Goal: Task Accomplishment & Management: Use online tool/utility

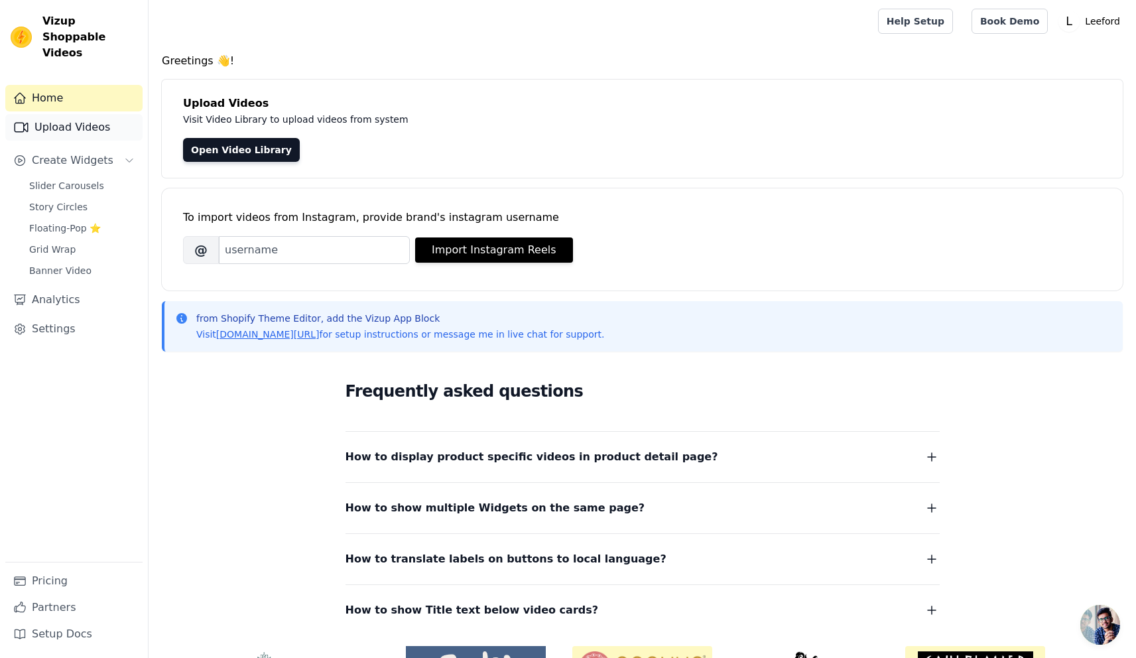
click at [76, 114] on link "Upload Videos" at bounding box center [73, 127] width 137 height 27
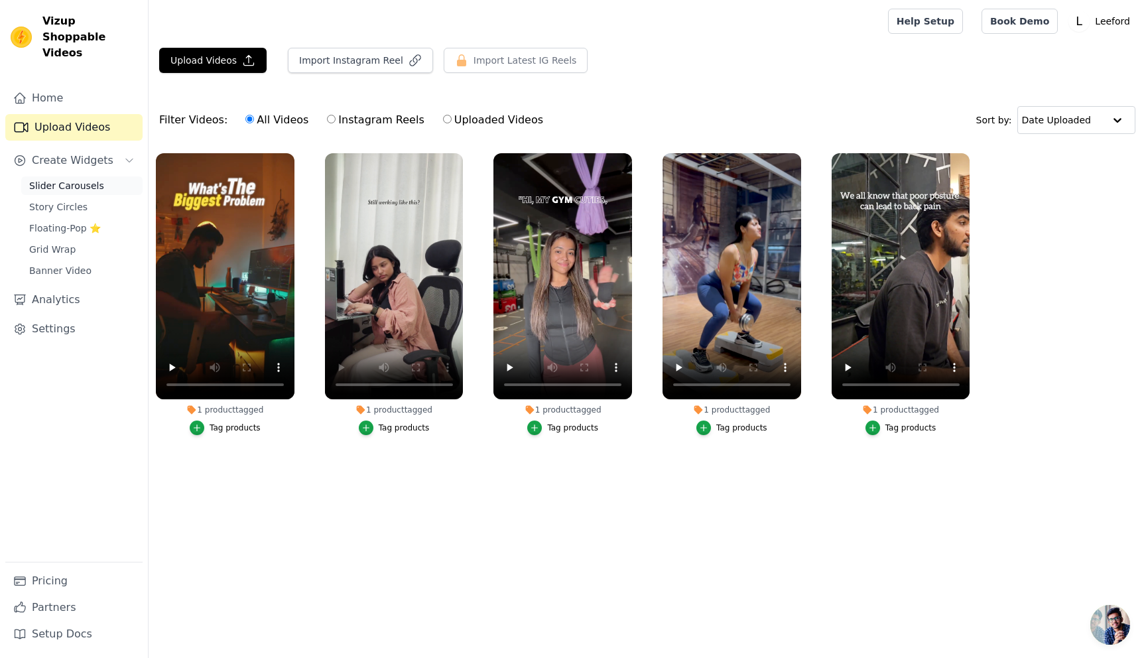
click at [73, 179] on span "Slider Carousels" at bounding box center [66, 185] width 75 height 13
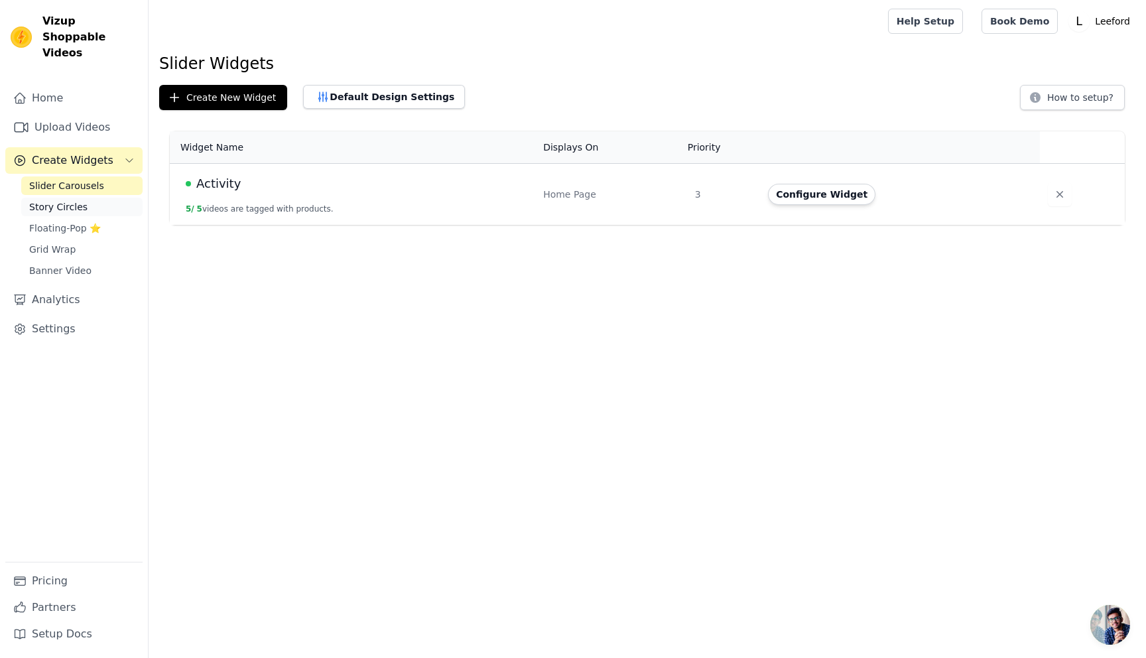
click at [68, 200] on span "Story Circles" at bounding box center [58, 206] width 58 height 13
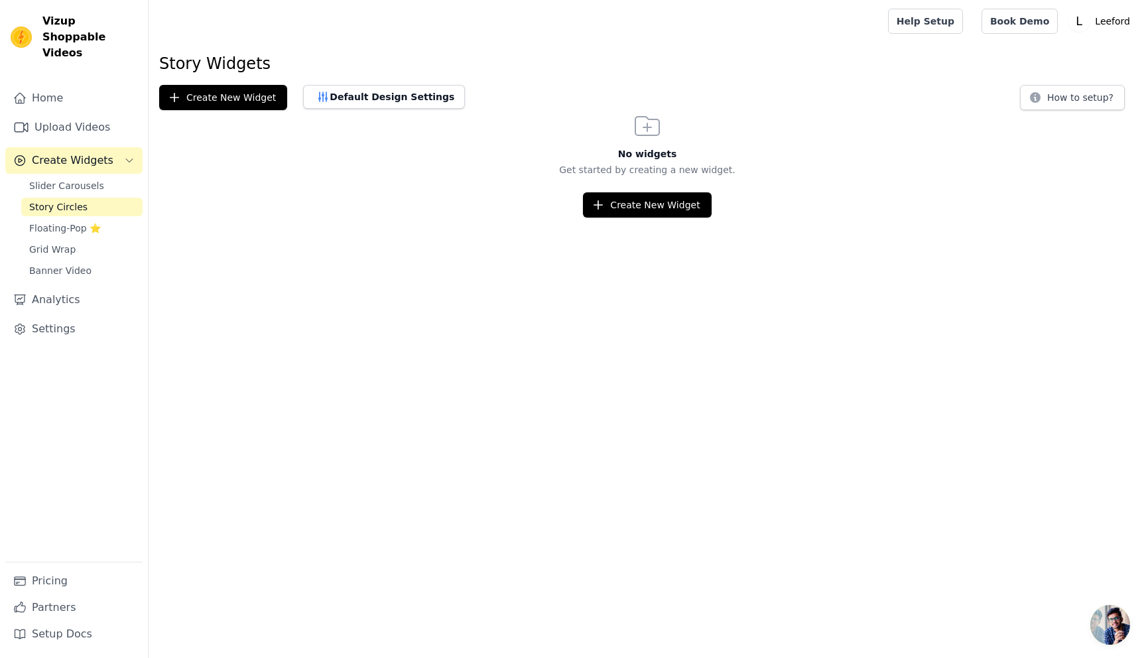
click at [65, 200] on span "Story Circles" at bounding box center [58, 206] width 58 height 13
click at [62, 221] on span "Floating-Pop ⭐" at bounding box center [65, 227] width 72 height 13
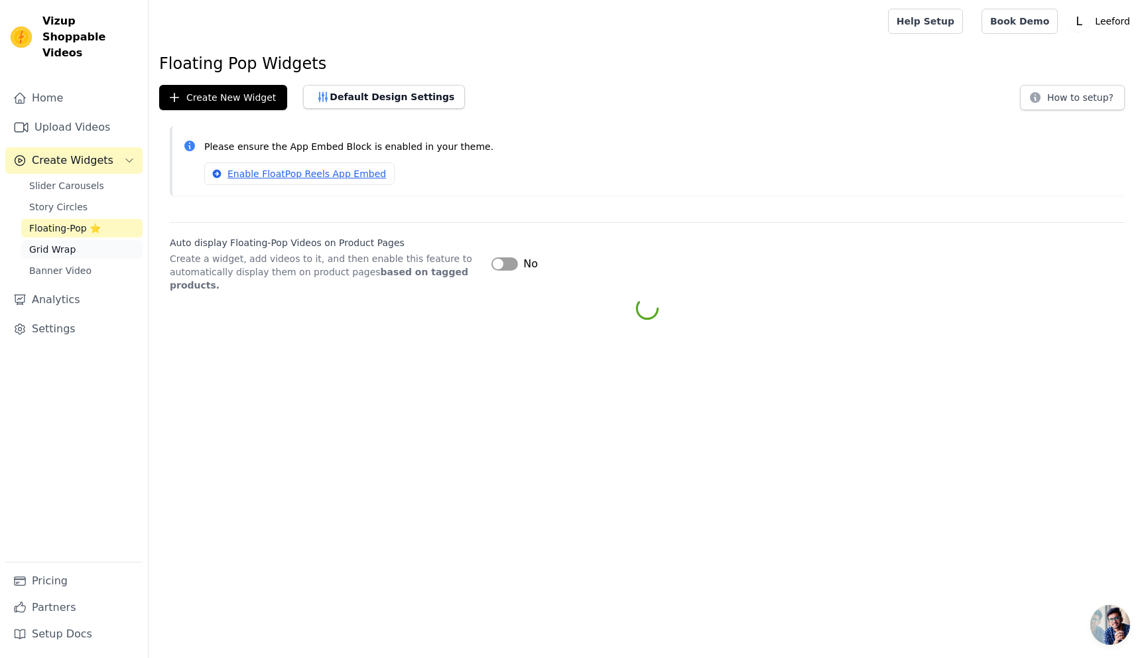
click at [58, 243] on span "Grid Wrap" at bounding box center [52, 249] width 46 height 13
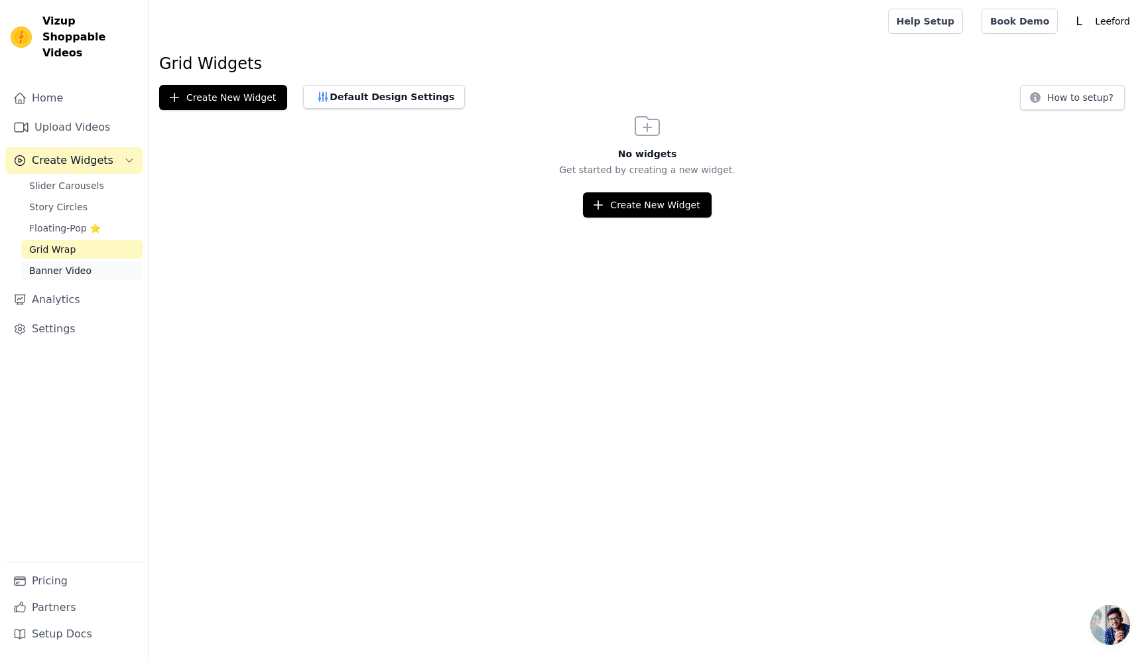
click at [51, 264] on span "Banner Video" at bounding box center [60, 270] width 62 height 13
click at [52, 179] on span "Slider Carousels" at bounding box center [66, 185] width 75 height 13
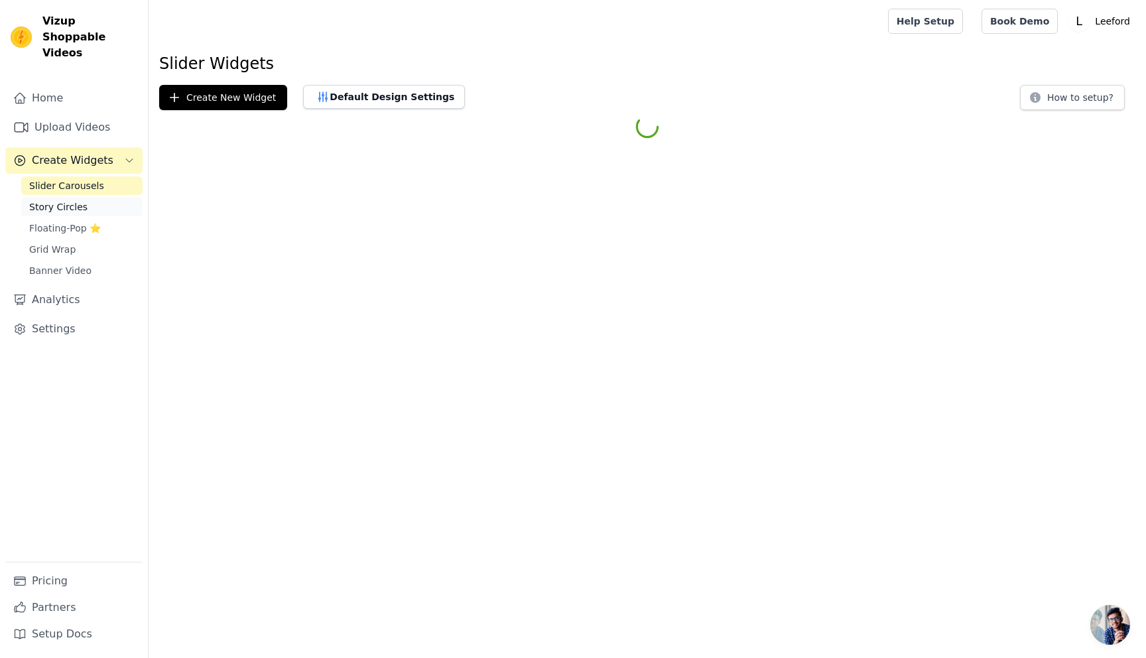
click at [63, 200] on span "Story Circles" at bounding box center [58, 206] width 58 height 13
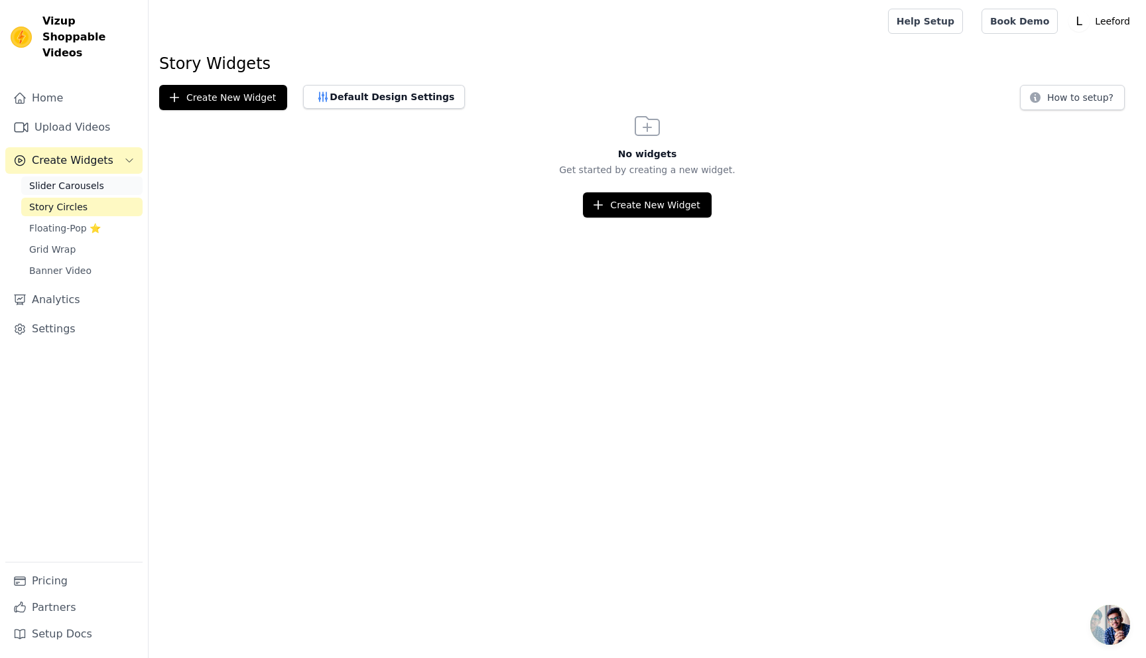
click at [63, 179] on span "Slider Carousels" at bounding box center [66, 185] width 75 height 13
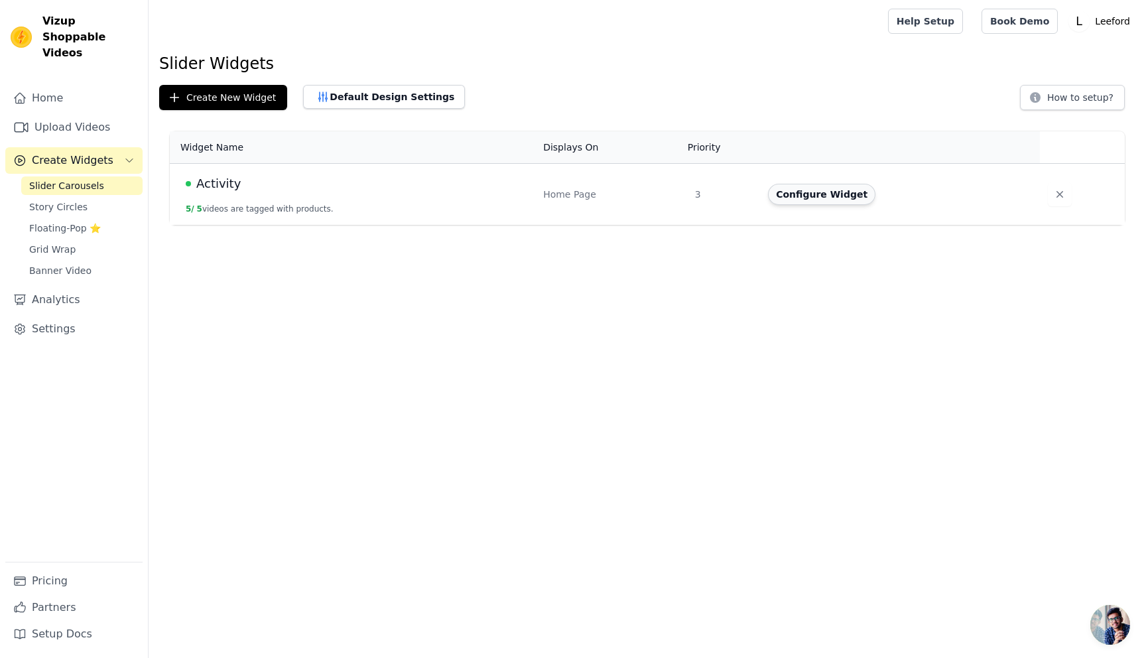
click at [819, 192] on button "Configure Widget" at bounding box center [821, 194] width 107 height 21
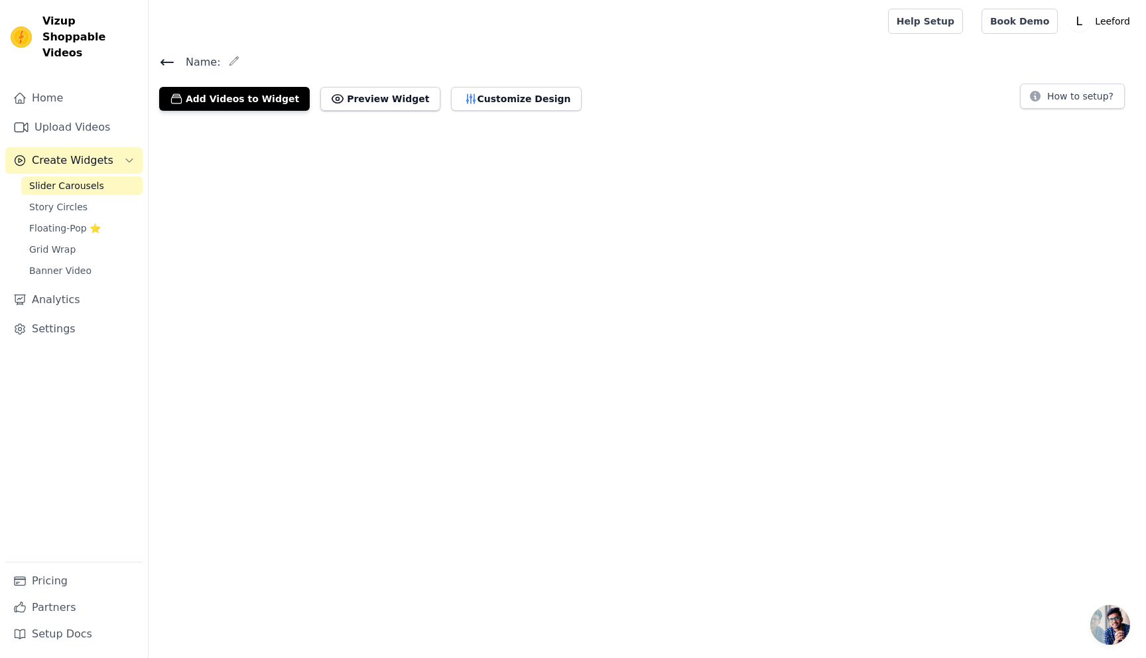
click at [64, 179] on span "Slider Carousels" at bounding box center [66, 185] width 75 height 13
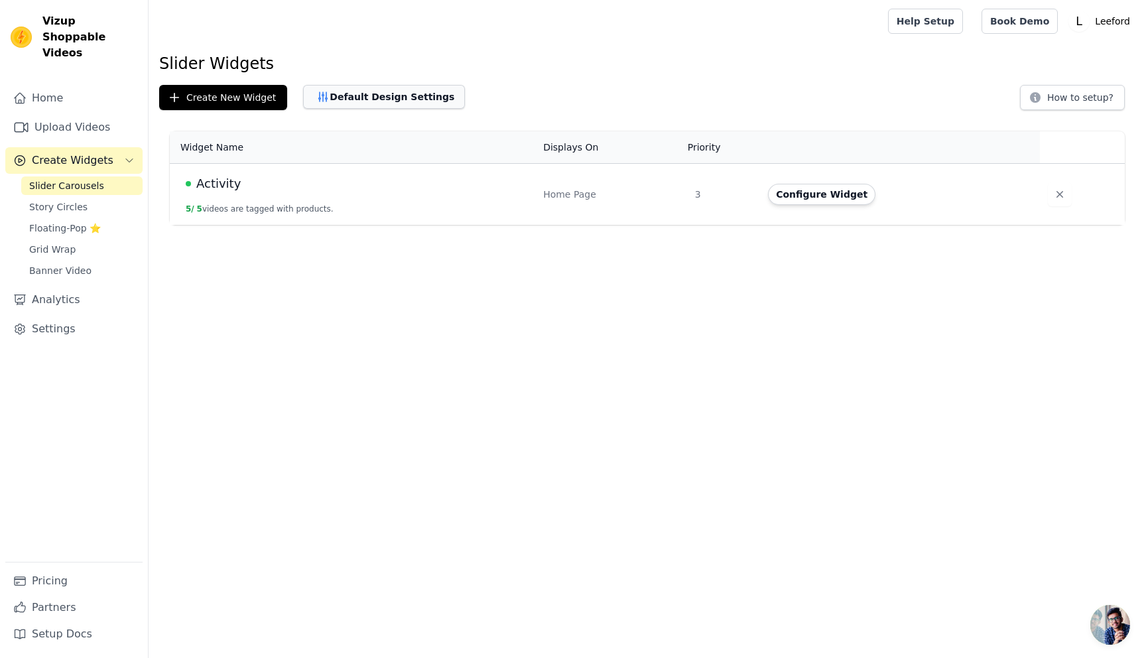
click at [354, 99] on button "Default Design Settings" at bounding box center [384, 97] width 162 height 24
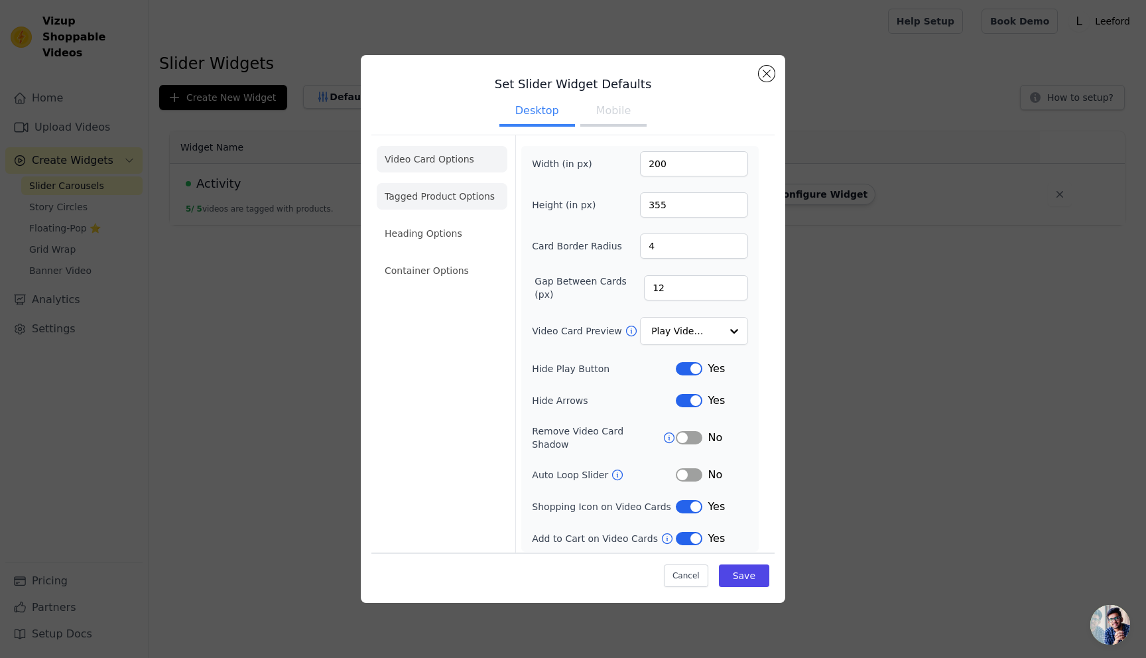
click at [459, 257] on li "Tagged Product Options" at bounding box center [442, 270] width 131 height 27
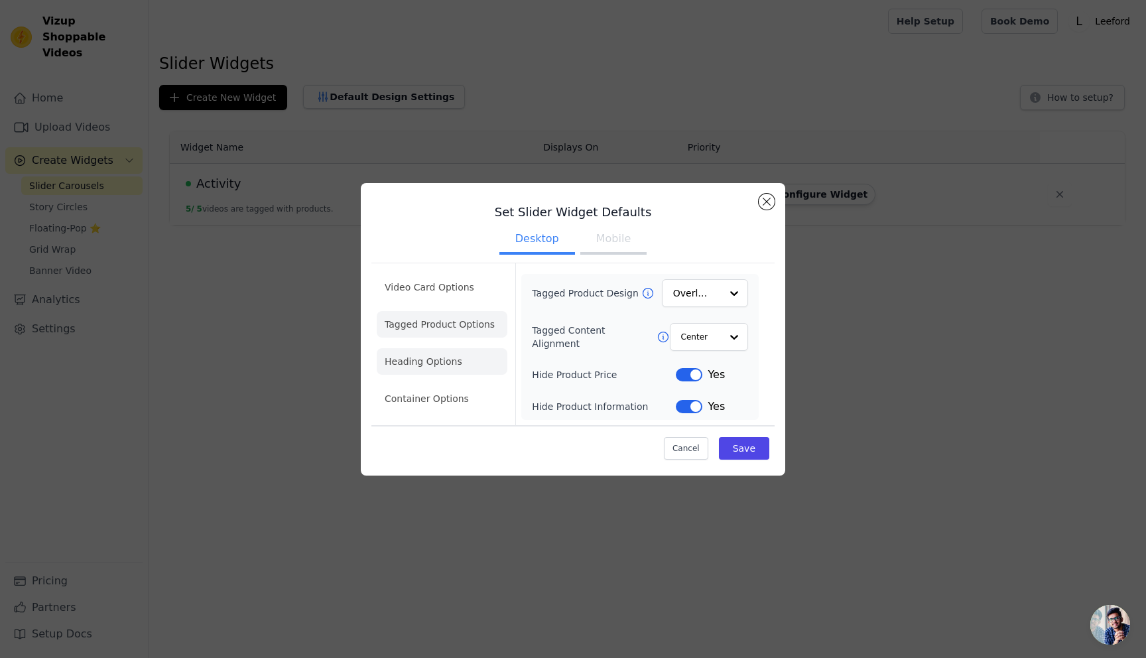
click at [408, 365] on li "Heading Options" at bounding box center [442, 361] width 131 height 27
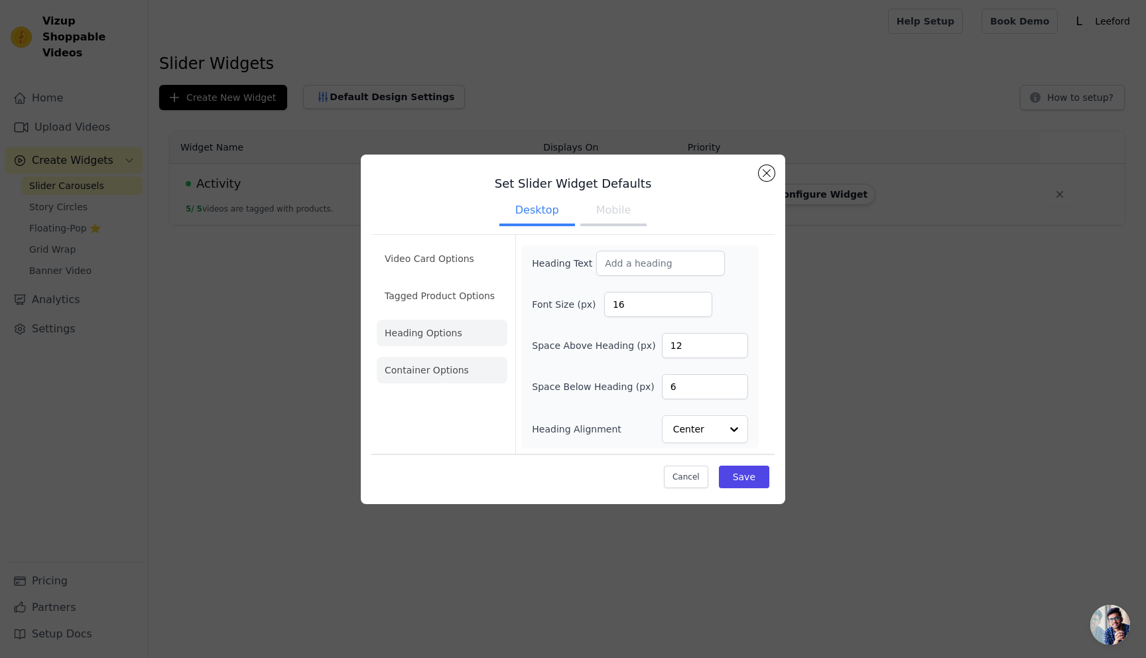
click at [426, 362] on li "Container Options" at bounding box center [442, 370] width 131 height 27
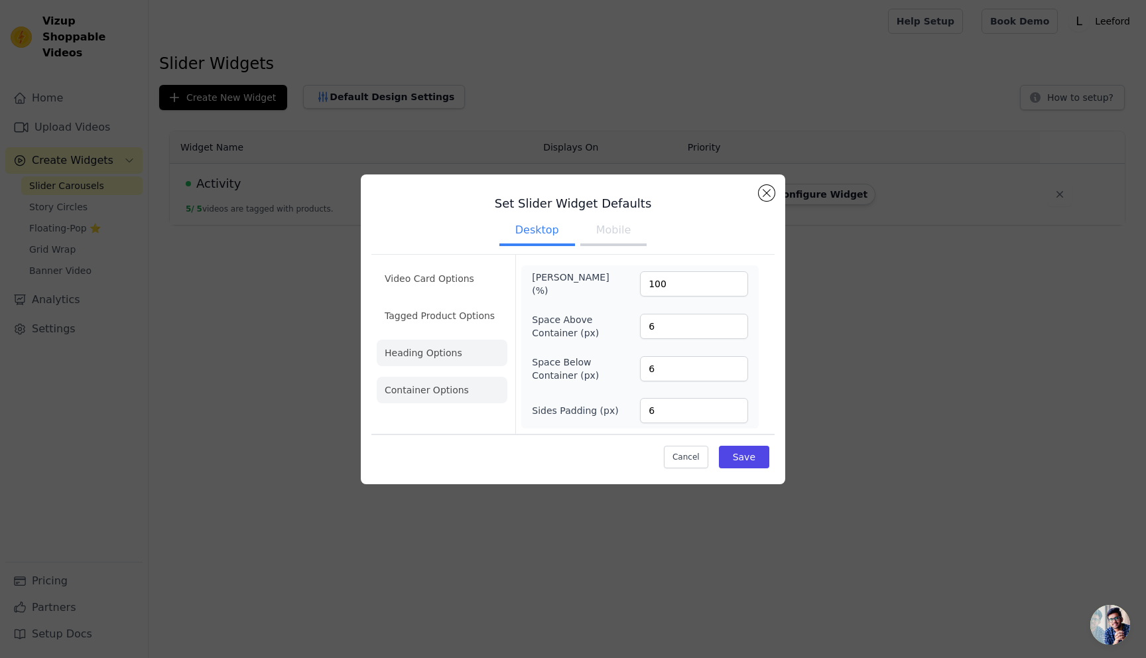
click at [409, 354] on li "Heading Options" at bounding box center [442, 352] width 131 height 27
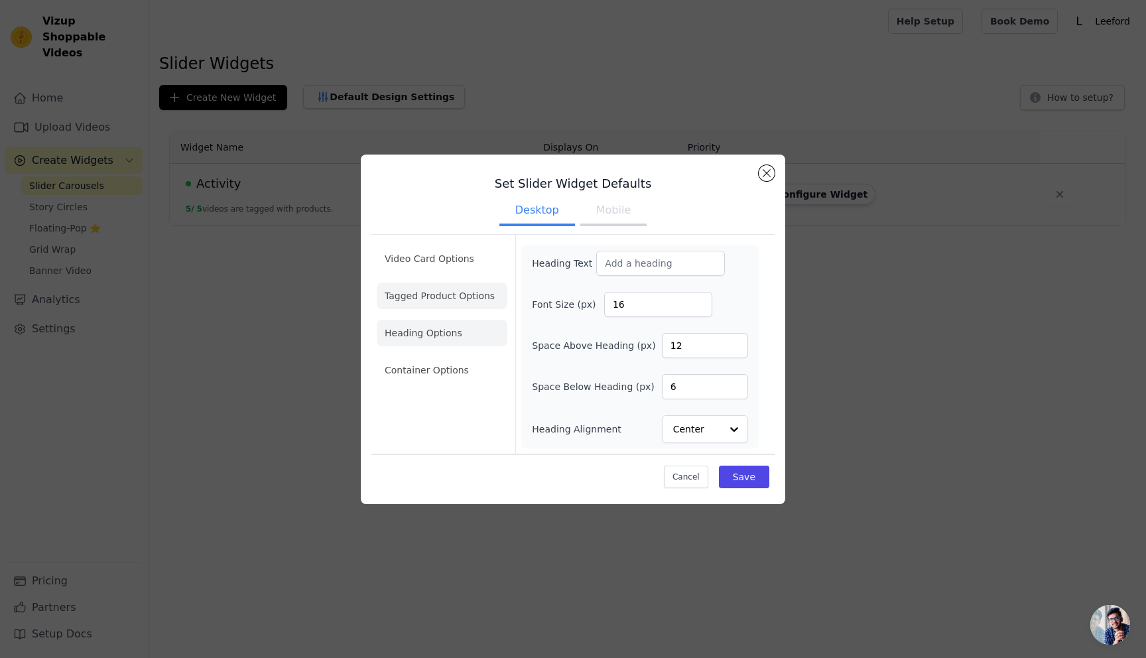
click at [481, 357] on li "Tagged Product Options" at bounding box center [442, 370] width 131 height 27
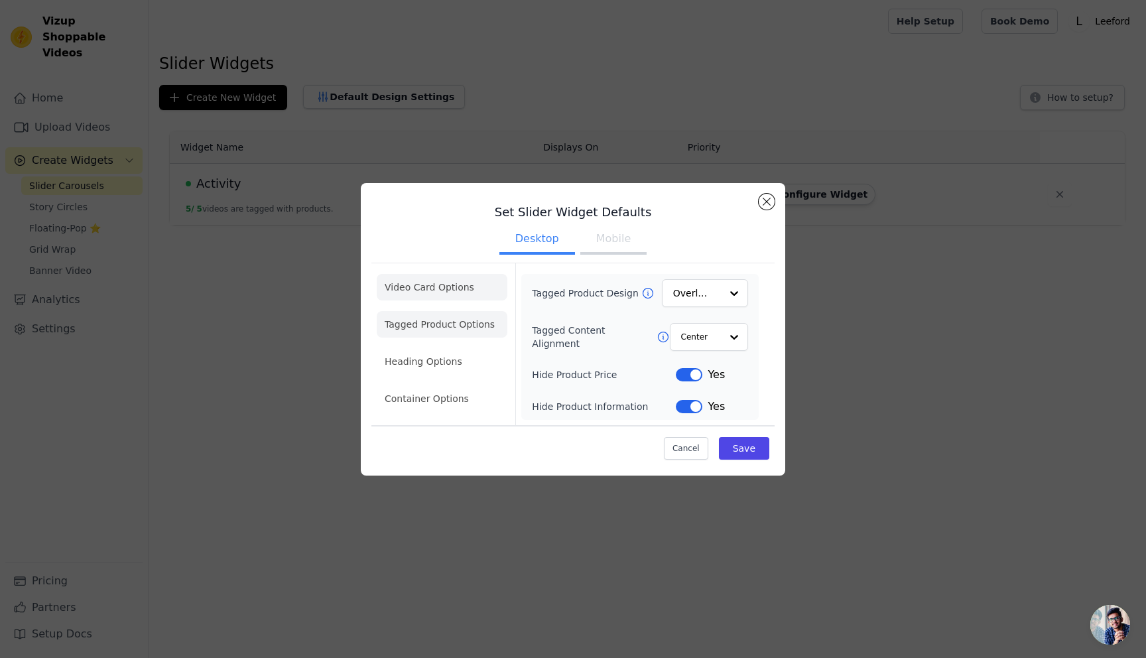
click at [464, 311] on li "Video Card Options" at bounding box center [442, 324] width 131 height 27
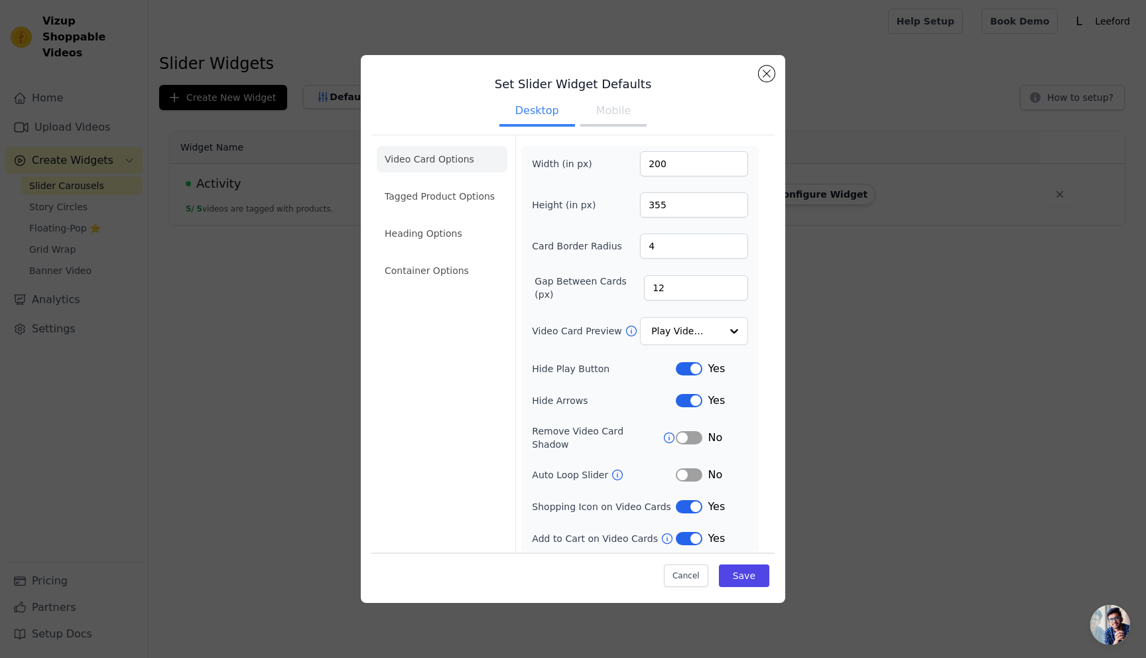
click at [607, 121] on button "Mobile" at bounding box center [613, 111] width 66 height 29
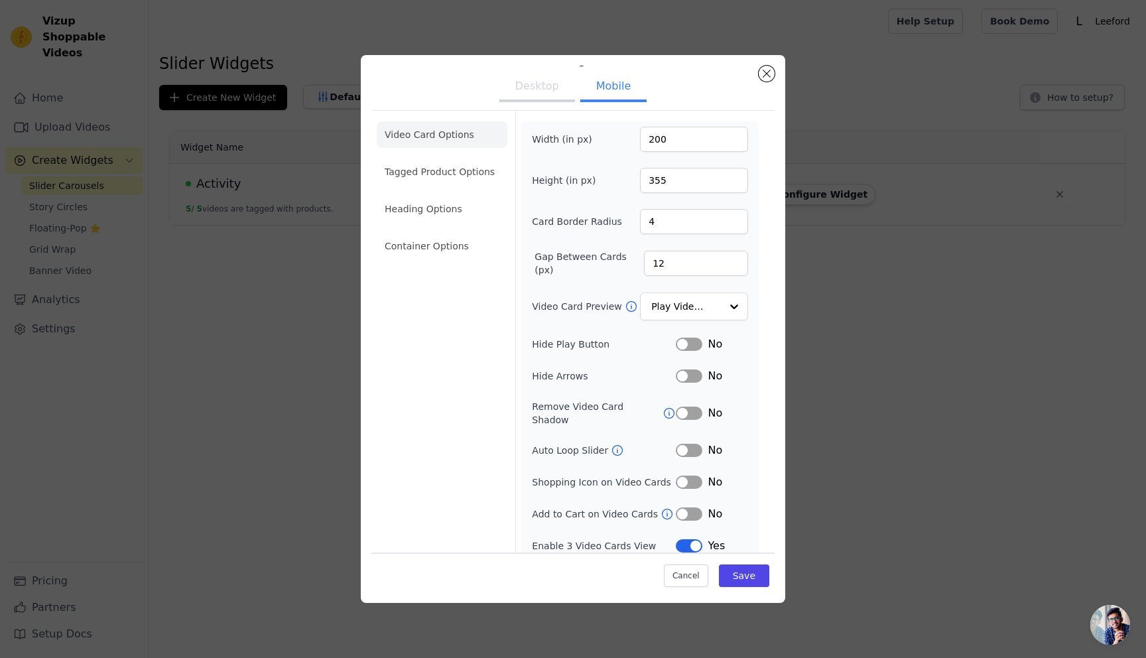
scroll to position [26, 0]
click at [688, 538] on button "Label" at bounding box center [689, 544] width 27 height 13
click at [733, 576] on button "Save" at bounding box center [744, 575] width 50 height 23
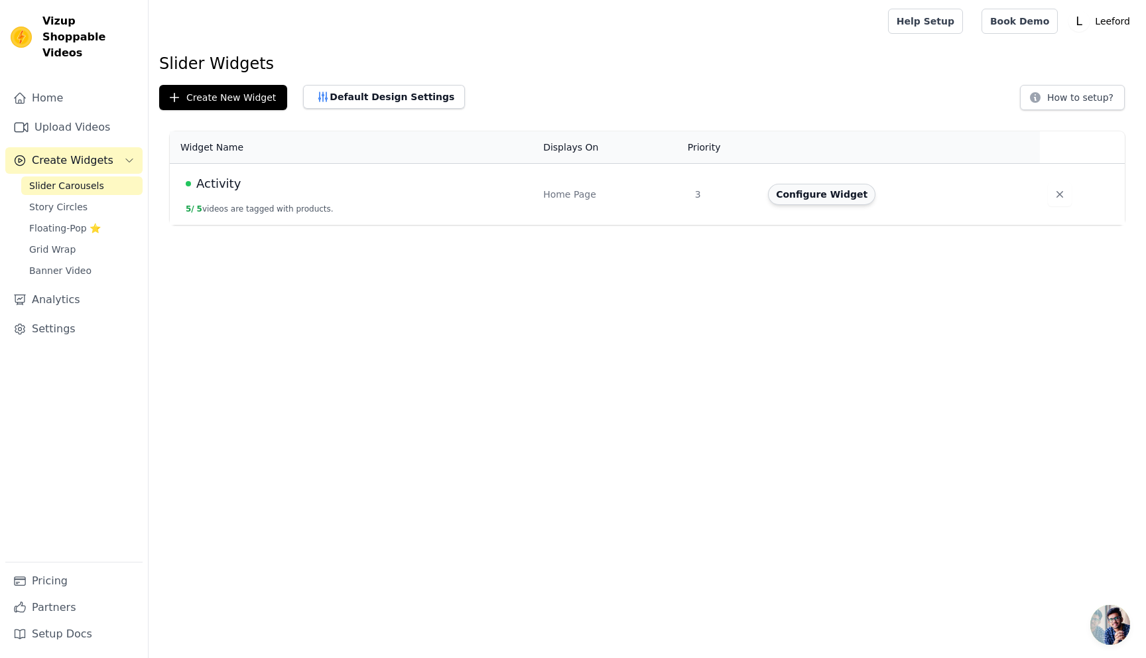
click at [814, 200] on button "Configure Widget" at bounding box center [821, 194] width 107 height 21
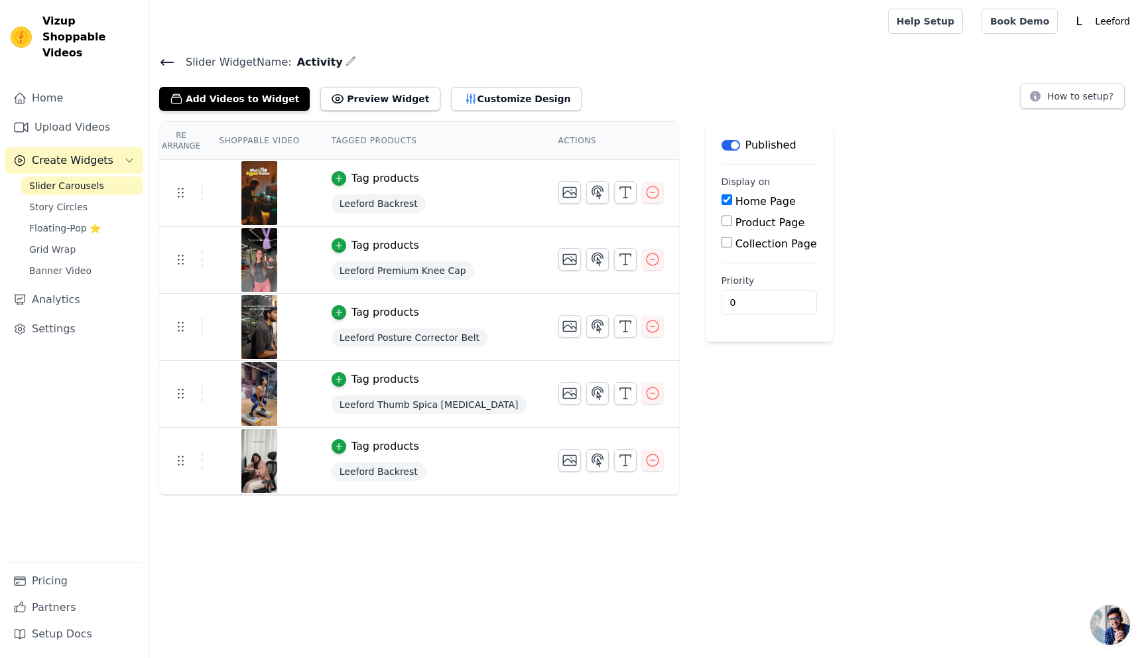
click at [168, 59] on icon at bounding box center [167, 62] width 16 height 16
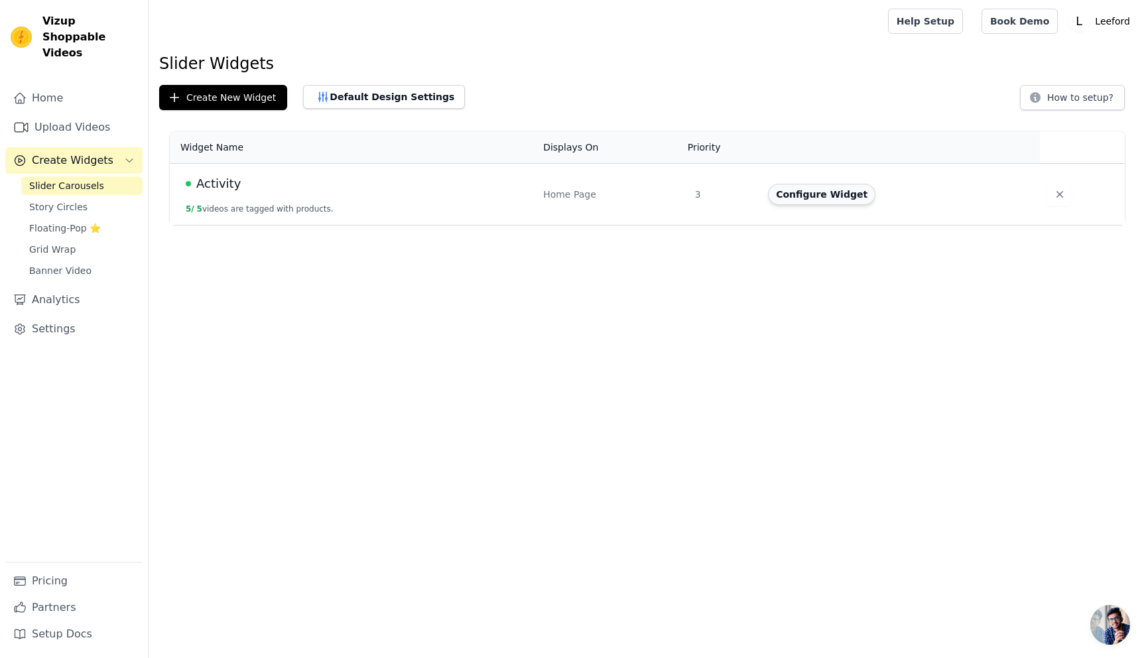
click at [801, 194] on button "Configure Widget" at bounding box center [821, 194] width 107 height 21
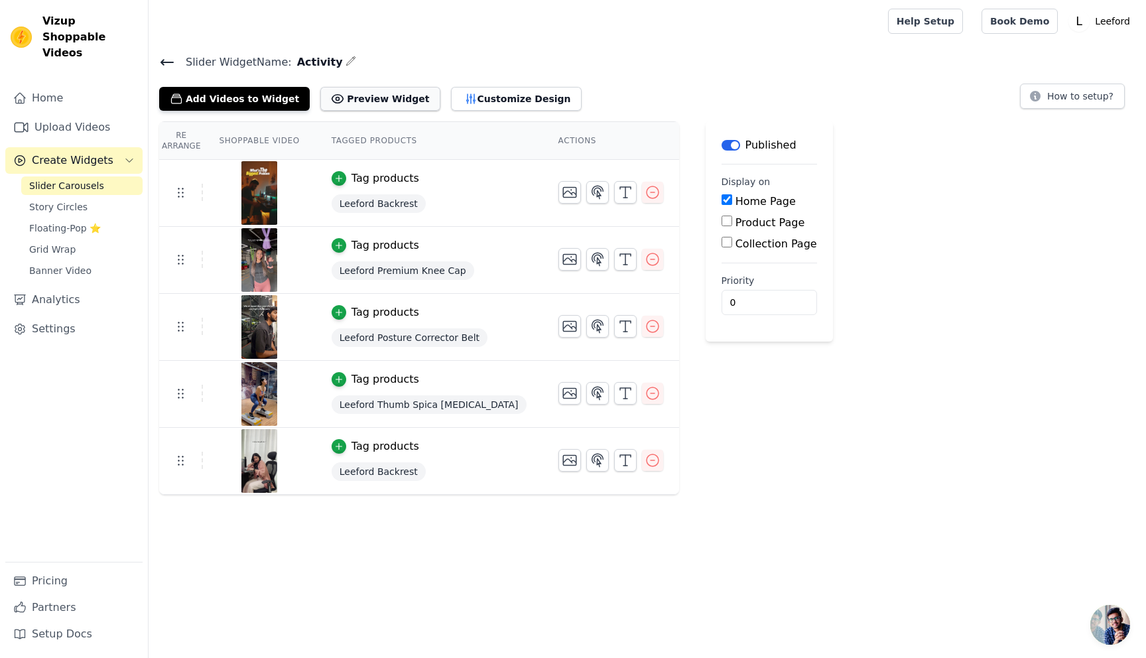
click at [361, 96] on button "Preview Widget" at bounding box center [379, 99] width 119 height 24
click at [466, 101] on button "Customize Design" at bounding box center [516, 99] width 131 height 24
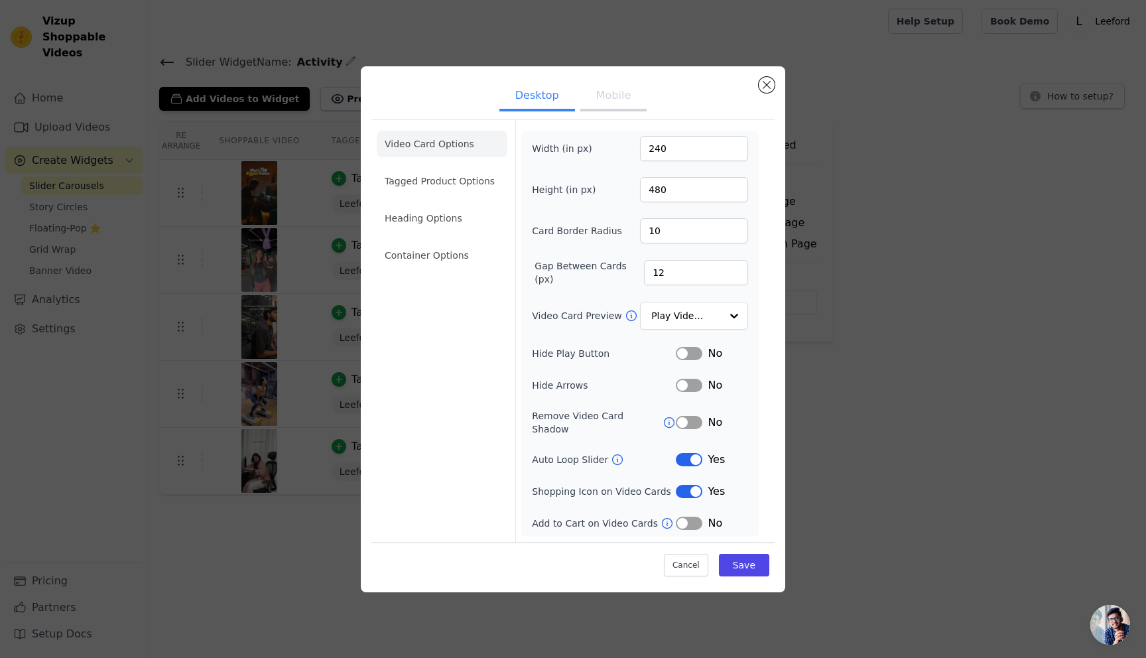
click at [616, 103] on button "Mobile" at bounding box center [613, 96] width 66 height 29
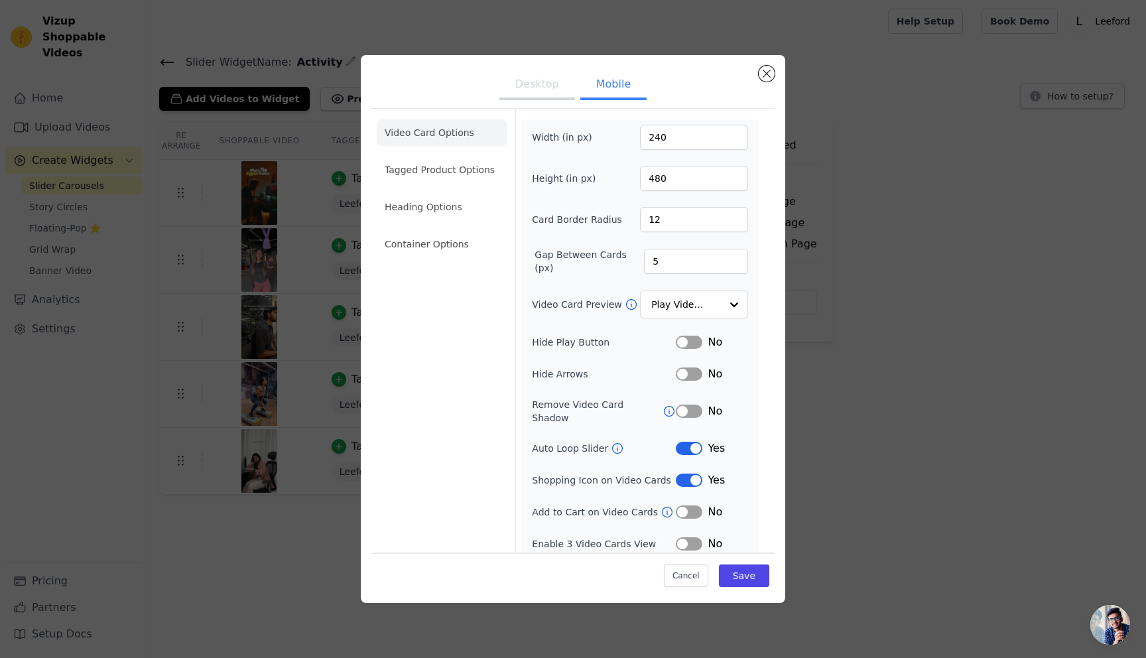
click at [686, 537] on button "Label" at bounding box center [689, 543] width 27 height 13
click at [746, 574] on button "Save" at bounding box center [744, 575] width 50 height 23
click at [427, 231] on li "Tagged Product Options" at bounding box center [442, 244] width 131 height 27
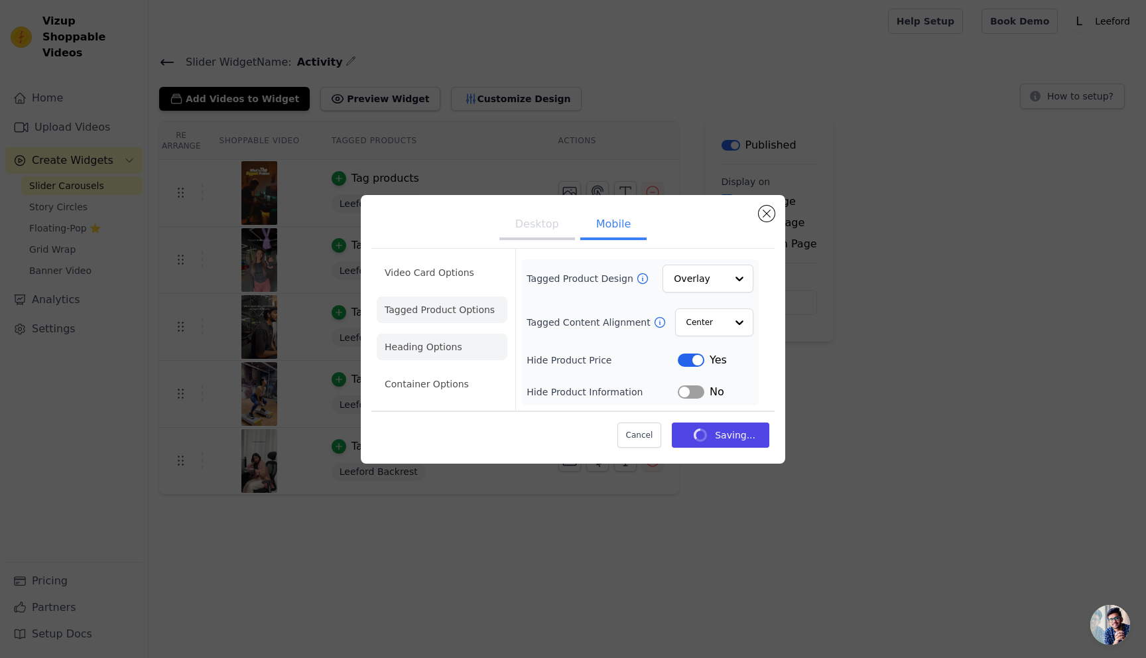
click at [425, 345] on li "Heading Options" at bounding box center [442, 347] width 131 height 27
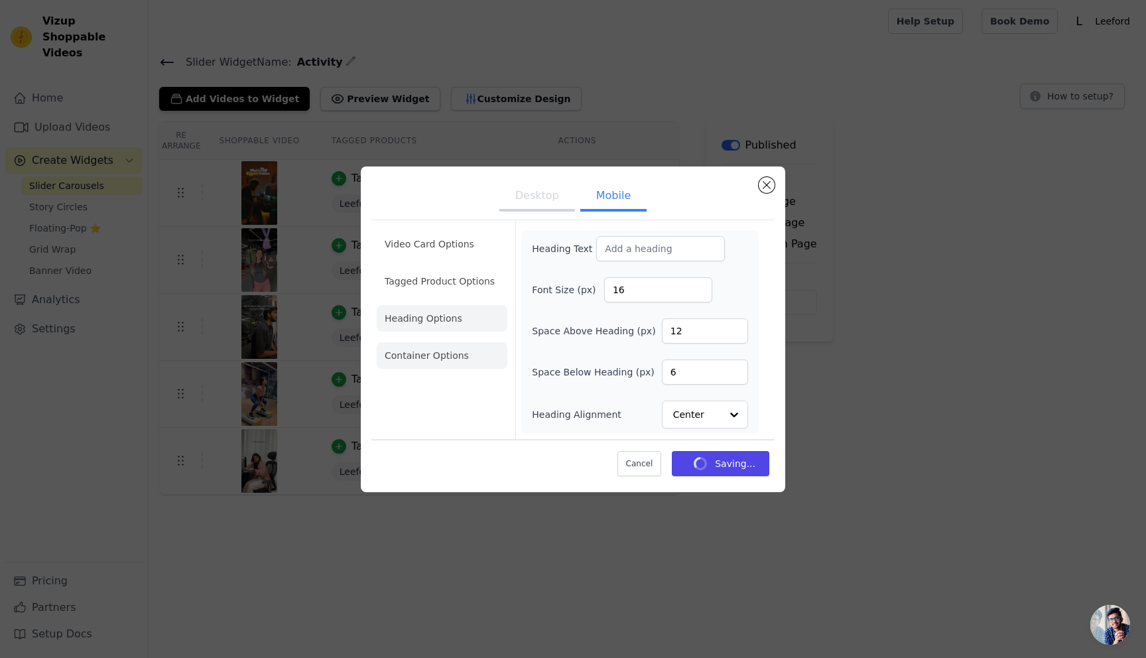
click at [418, 353] on li "Container Options" at bounding box center [442, 355] width 131 height 27
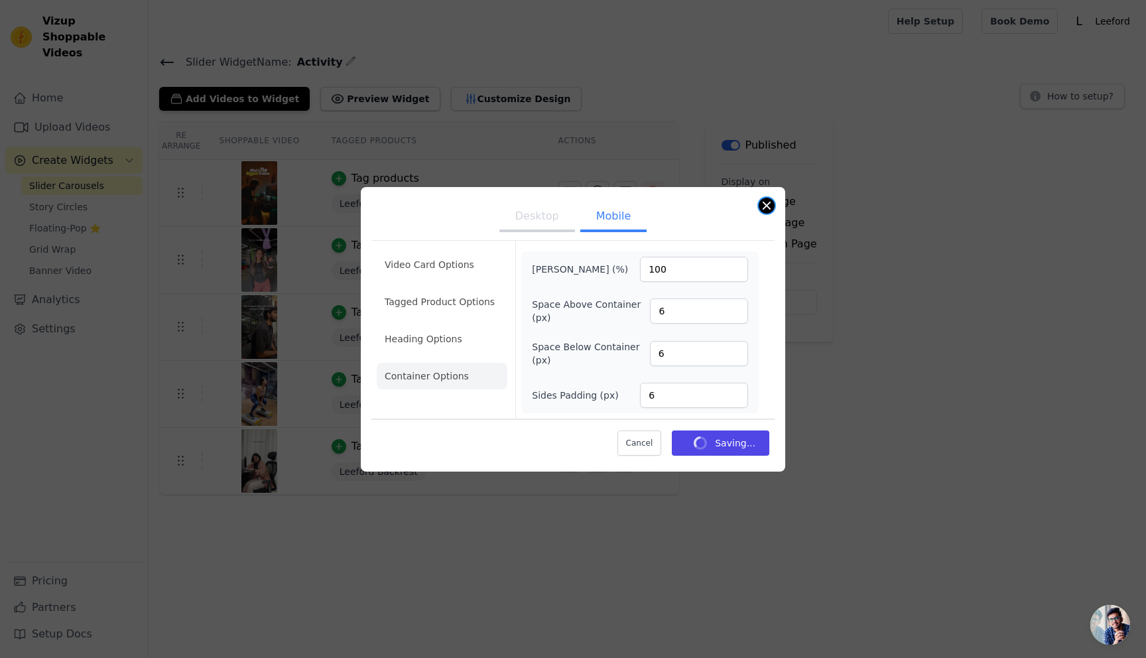
click at [766, 202] on button "Close modal" at bounding box center [767, 206] width 16 height 16
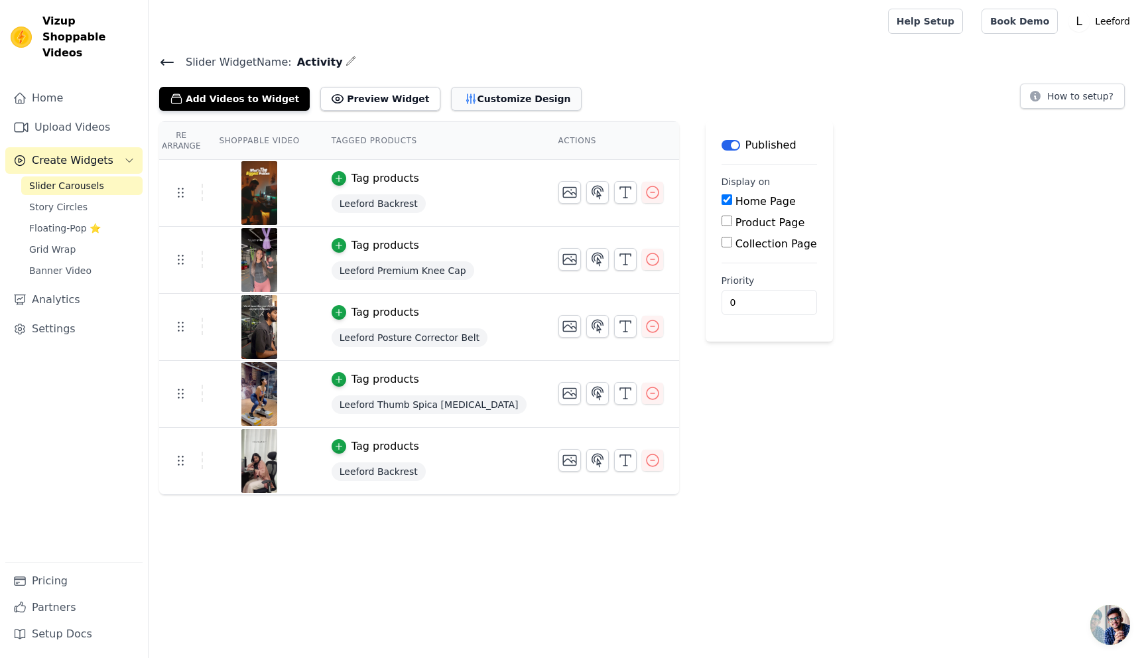
click at [486, 101] on button "Customize Design" at bounding box center [516, 99] width 131 height 24
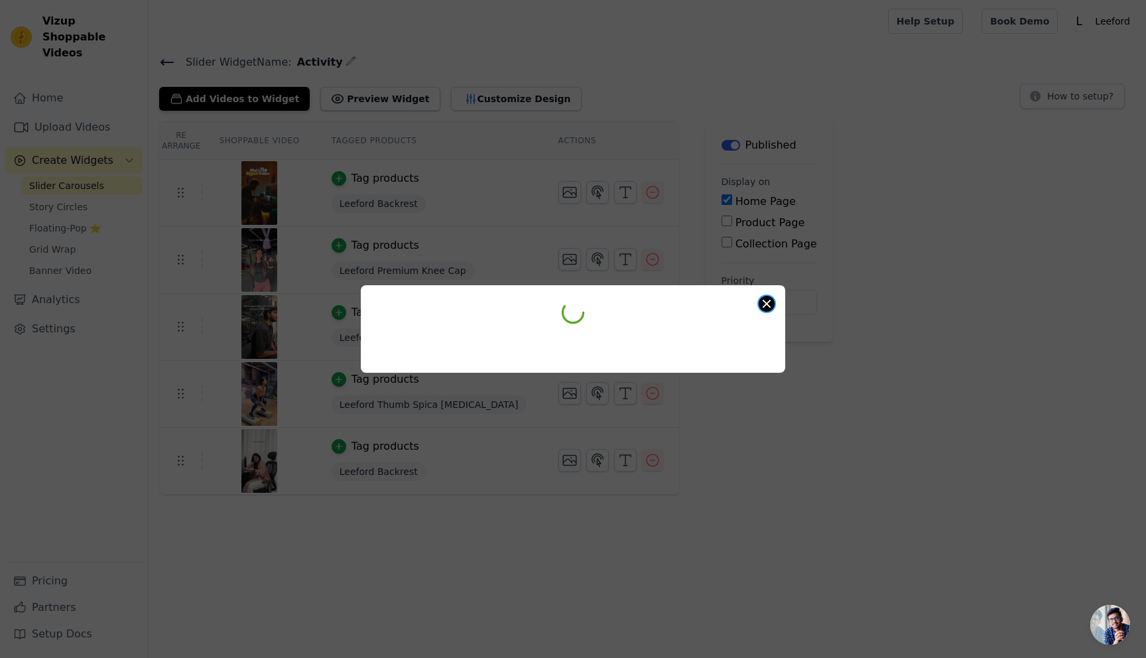
click at [769, 300] on button "Close modal" at bounding box center [767, 304] width 16 height 16
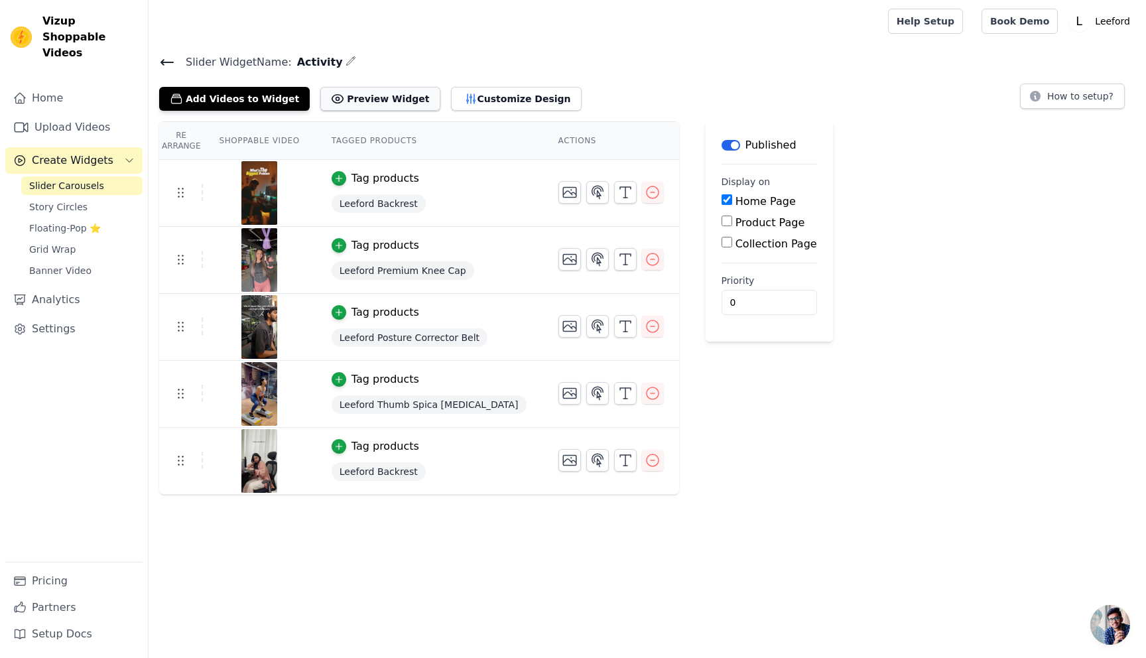
click at [355, 92] on button "Preview Widget" at bounding box center [379, 99] width 119 height 24
